Goal: Task Accomplishment & Management: Manage account settings

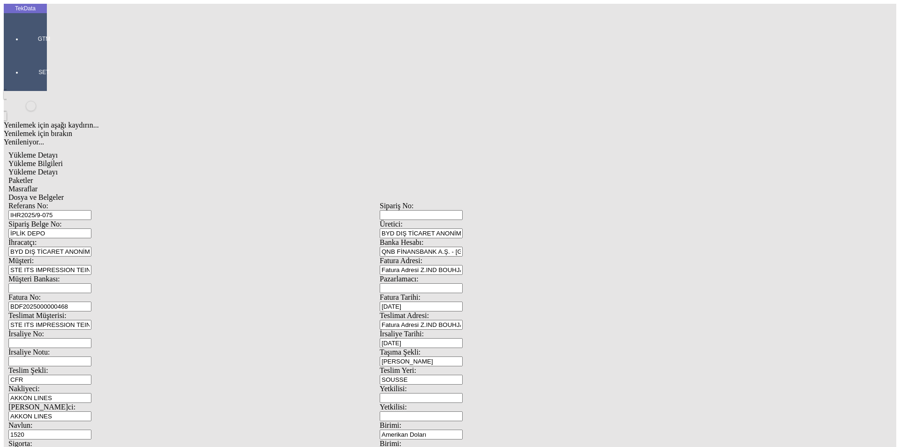
drag, startPoint x: 180, startPoint y: 66, endPoint x: 97, endPoint y: 70, distance: 83.5
click at [97, 202] on div "Referans No: IHR2025/9-075" at bounding box center [193, 211] width 371 height 18
drag, startPoint x: 116, startPoint y: 157, endPoint x: 69, endPoint y: 157, distance: 46.9
click at [67, 293] on div "Fatura No: BDF2025000000468" at bounding box center [193, 302] width 371 height 18
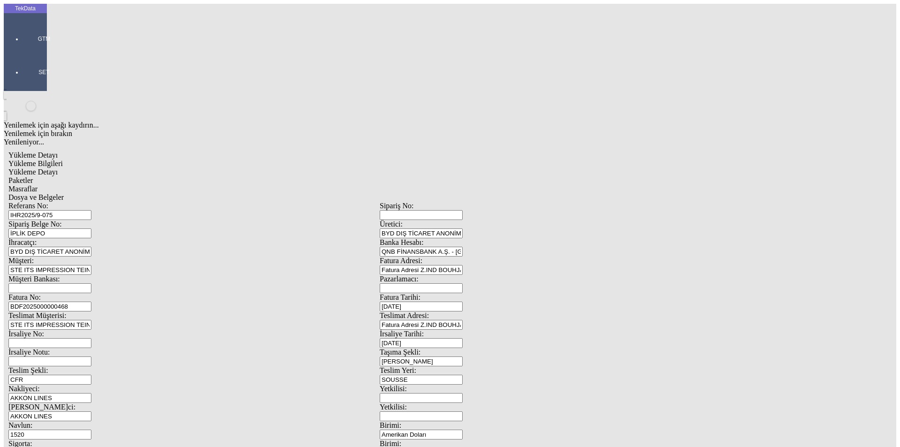
drag, startPoint x: 586, startPoint y: 361, endPoint x: 448, endPoint y: 358, distance: 137.8
type input "21619.12"
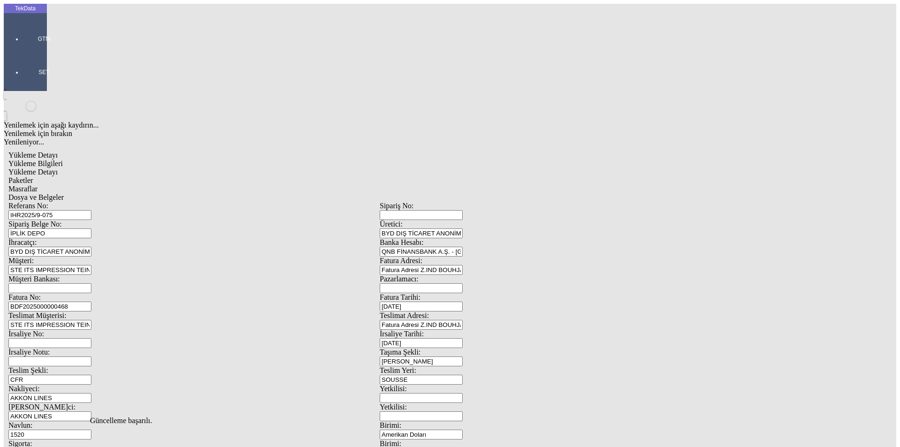
scroll to position [0, 0]
click at [58, 168] on span "Yükleme Detayı" at bounding box center [32, 172] width 49 height 8
type input "Kg"
type input "Amerikan Doları"
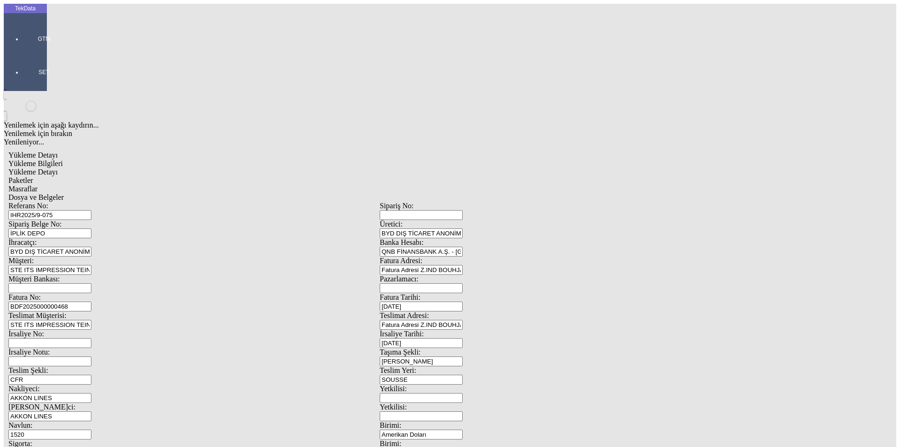
type input "2024/D1-02465"
drag, startPoint x: 120, startPoint y: 196, endPoint x: 66, endPoint y: 199, distance: 54.9
type input "15800.52"
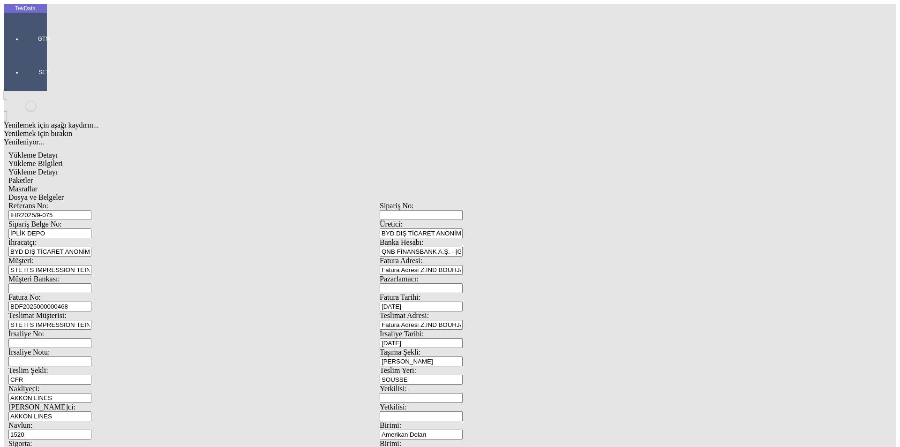
drag, startPoint x: 144, startPoint y: 203, endPoint x: 81, endPoint y: 205, distance: 63.3
type input "5818.6"
drag, startPoint x: 597, startPoint y: 244, endPoint x: 641, endPoint y: 244, distance: 43.6
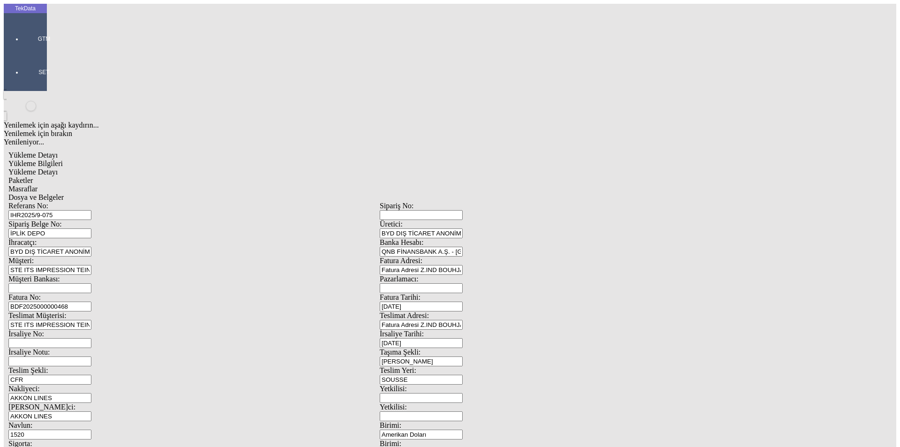
drag, startPoint x: 209, startPoint y: 51, endPoint x: 224, endPoint y: 55, distance: 15.5
click at [33, 176] on span "Paketler" at bounding box center [20, 180] width 24 height 8
drag, startPoint x: 266, startPoint y: 51, endPoint x: 332, endPoint y: 50, distance: 65.6
click at [268, 185] on div "Masraflar" at bounding box center [379, 189] width 742 height 8
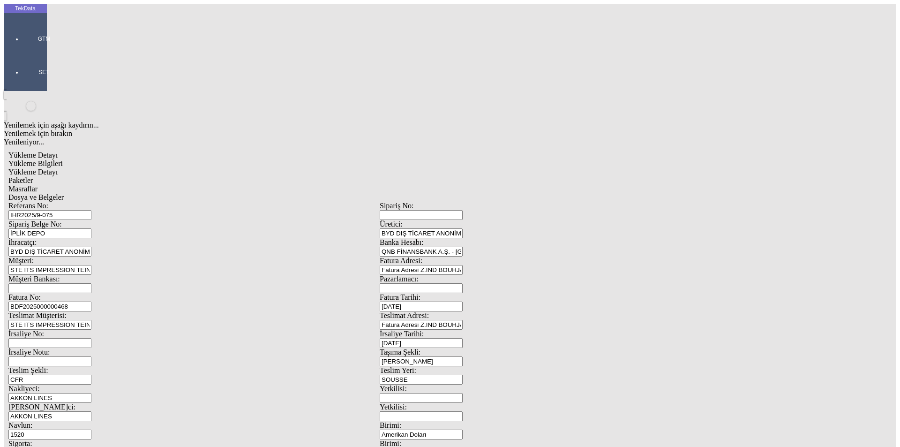
click at [64, 193] on span "Dosya ve Belgeler" at bounding box center [35, 197] width 55 height 8
drag, startPoint x: 317, startPoint y: 250, endPoint x: 291, endPoint y: 219, distance: 40.2
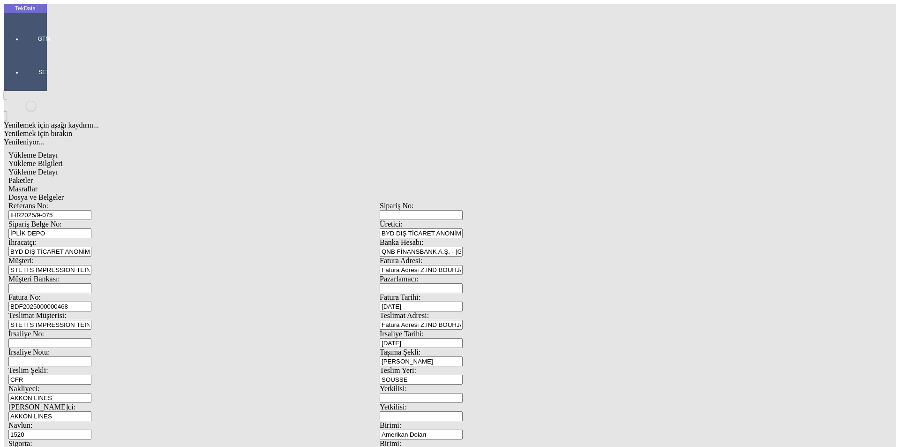
drag, startPoint x: 70, startPoint y: 47, endPoint x: 76, endPoint y: 47, distance: 6.1
click at [63, 159] on span "Yükleme Bilgileri" at bounding box center [35, 163] width 54 height 8
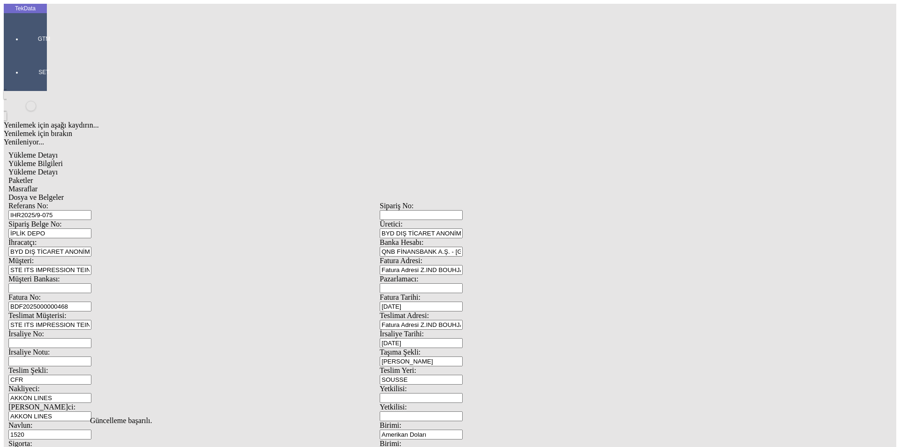
scroll to position [0, 0]
click at [64, 193] on span "Dosya ve Belgeler" at bounding box center [35, 197] width 55 height 8
click at [172, 168] on div "Yükleme Detayı" at bounding box center [379, 172] width 742 height 8
drag, startPoint x: 85, startPoint y: 170, endPoint x: 60, endPoint y: 170, distance: 24.8
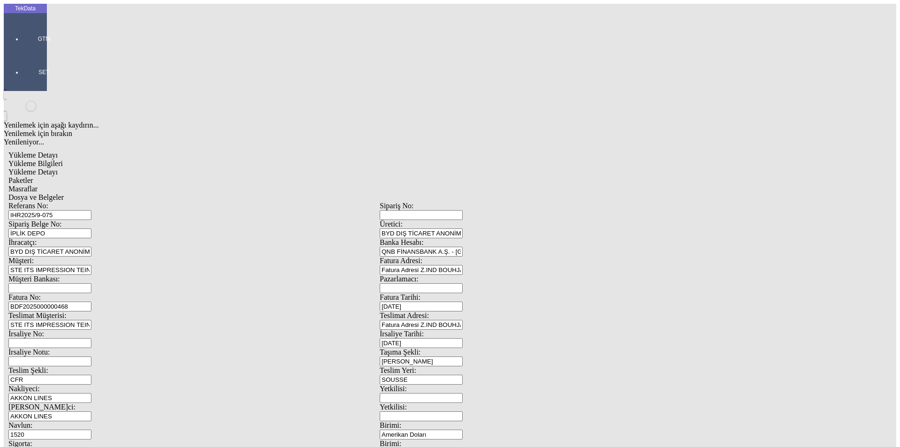
type input "1.4"
drag, startPoint x: 494, startPoint y: 308, endPoint x: 478, endPoint y: 293, distance: 21.6
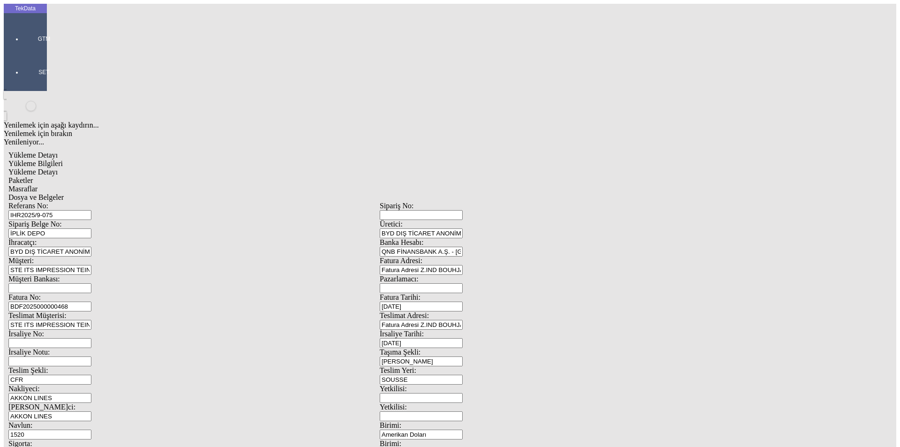
drag, startPoint x: 216, startPoint y: 49, endPoint x: 231, endPoint y: 50, distance: 15.0
click at [33, 176] on span "Paketler" at bounding box center [20, 180] width 24 height 8
click at [260, 185] on div "Masraflar" at bounding box center [379, 189] width 742 height 8
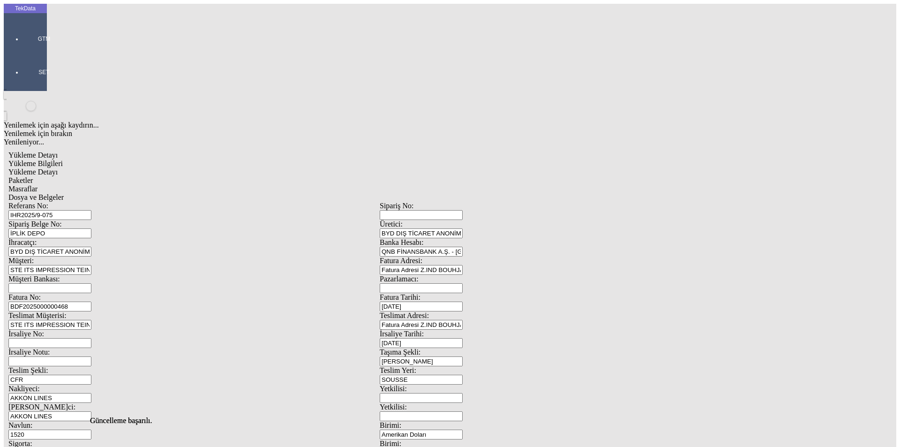
click at [64, 193] on span "Dosya ve Belgeler" at bounding box center [35, 197] width 55 height 8
drag, startPoint x: 85, startPoint y: 65, endPoint x: 98, endPoint y: 71, distance: 14.7
click at [64, 193] on span "Dosya ve Belgeler" at bounding box center [35, 197] width 55 height 8
click at [58, 168] on span "Yükleme Detayı" at bounding box center [32, 172] width 49 height 8
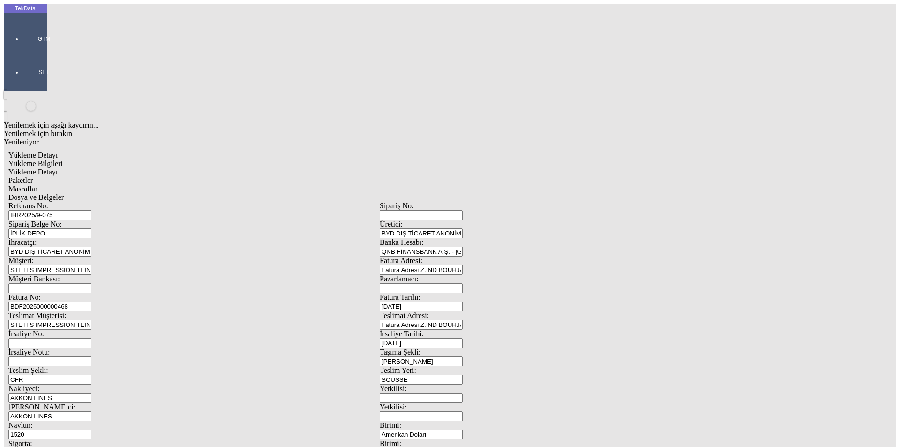
click at [64, 193] on span "Dosya ve Belgeler" at bounding box center [35, 197] width 55 height 8
click at [63, 159] on span "Yükleme Bilgileri" at bounding box center [35, 163] width 54 height 8
click at [64, 193] on span "Dosya ve Belgeler" at bounding box center [35, 197] width 55 height 8
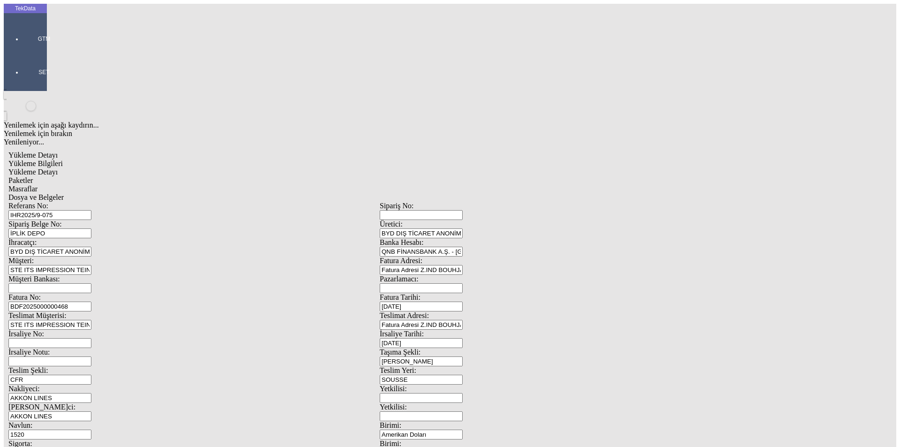
click at [64, 193] on span "Dosya ve Belgeler" at bounding box center [35, 197] width 55 height 8
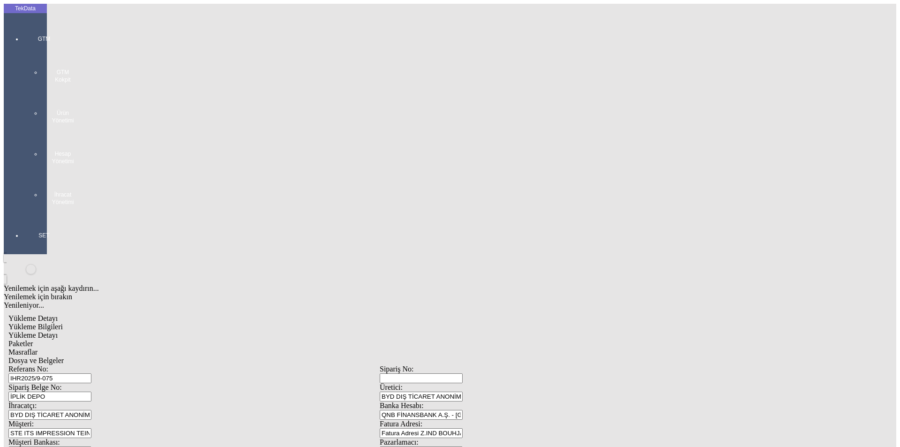
drag, startPoint x: 23, startPoint y: 30, endPoint x: 28, endPoint y: 31, distance: 5.0
click at [25, 30] on div "GTM GTM Kokpit Ürün Yönetimi Hesap Yönetimi İhracat Yönetimi" at bounding box center [43, 117] width 43 height 196
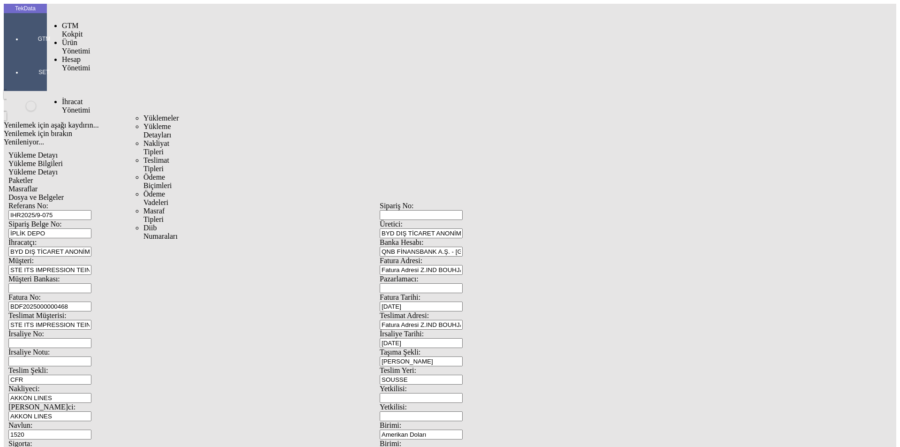
drag, startPoint x: 63, startPoint y: 52, endPoint x: 79, endPoint y: 53, distance: 16.0
click at [63, 97] on span "İhracat Yönetimi" at bounding box center [76, 105] width 28 height 16
drag, startPoint x: 126, startPoint y: 52, endPoint x: 140, endPoint y: 53, distance: 14.1
click at [143, 114] on span "Yüklemeler" at bounding box center [161, 118] width 36 height 8
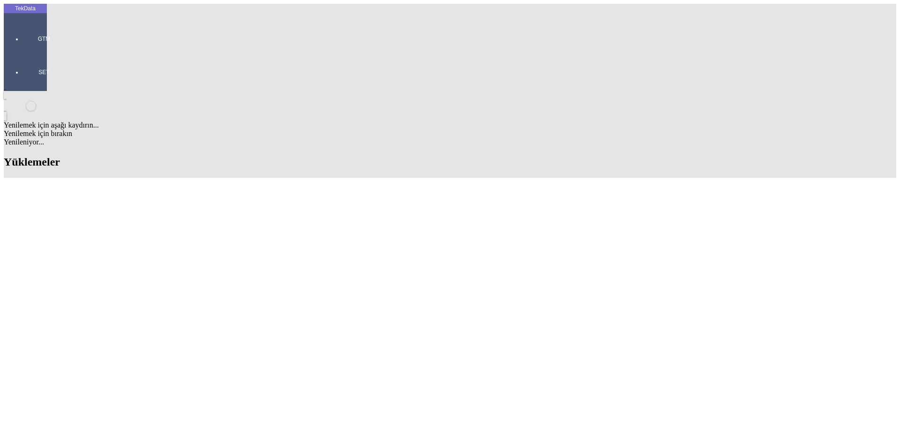
scroll to position [141, 0]
drag, startPoint x: 438, startPoint y: 252, endPoint x: 384, endPoint y: 253, distance: 53.9
copy tr "IHR2025000000082"
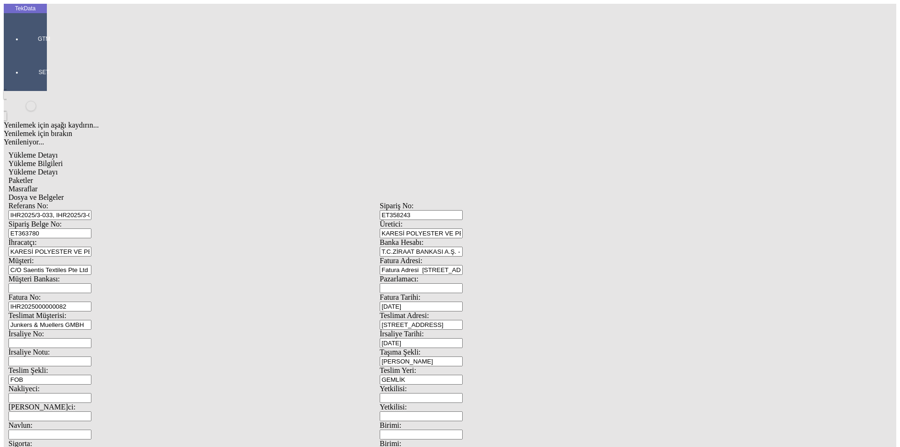
click at [58, 168] on span "Yükleme Detayı" at bounding box center [32, 172] width 49 height 8
click at [33, 176] on span "Paketler" at bounding box center [20, 180] width 24 height 8
click at [37, 185] on span "Masraflar" at bounding box center [22, 189] width 29 height 8
click at [328, 193] on div "Dosya ve Belgeler" at bounding box center [379, 197] width 742 height 8
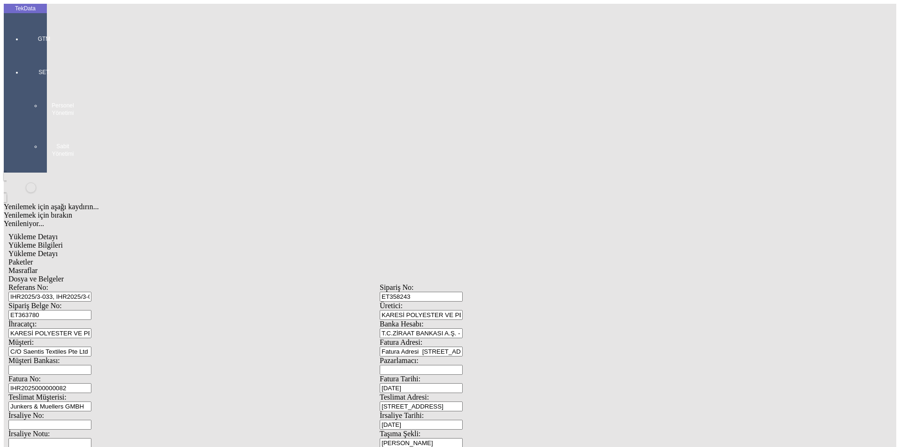
click at [64, 275] on span "Dosya ve Belgeler" at bounding box center [35, 279] width 55 height 8
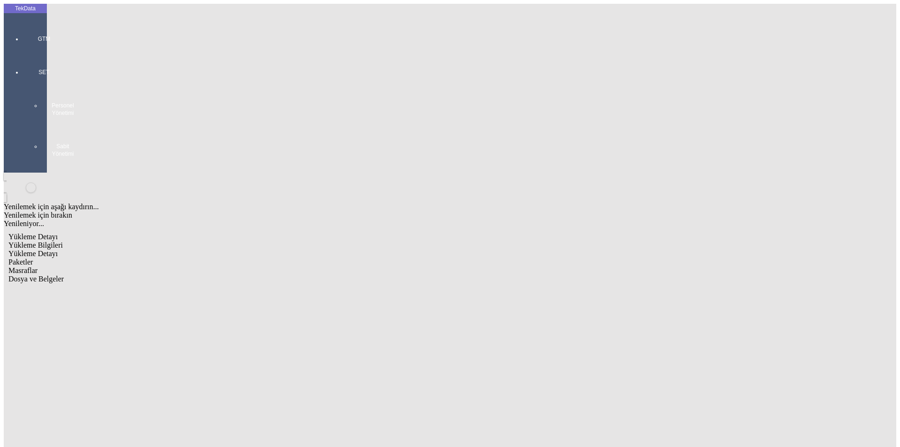
drag, startPoint x: 90, startPoint y: 51, endPoint x: 123, endPoint y: 58, distance: 34.0
click at [63, 241] on span "Yükleme Bilgileri" at bounding box center [35, 245] width 54 height 8
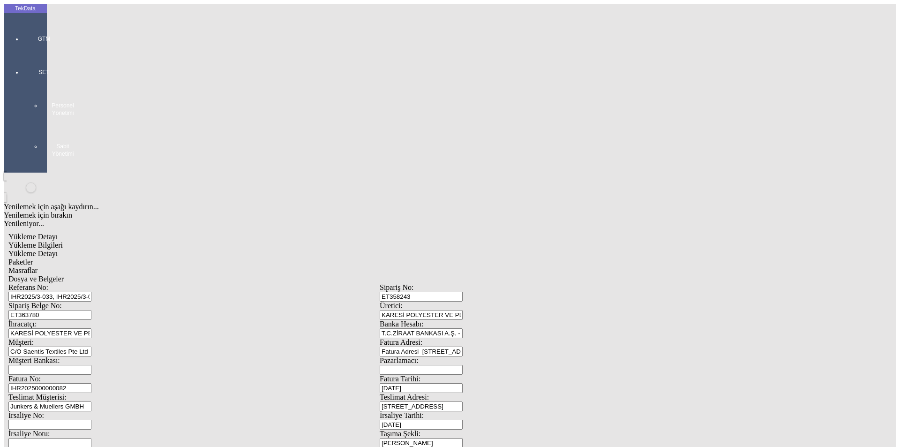
click at [94, 301] on div "Sipariş Belge No: ET363780" at bounding box center [193, 310] width 371 height 18
